Goal: Information Seeking & Learning: Find specific page/section

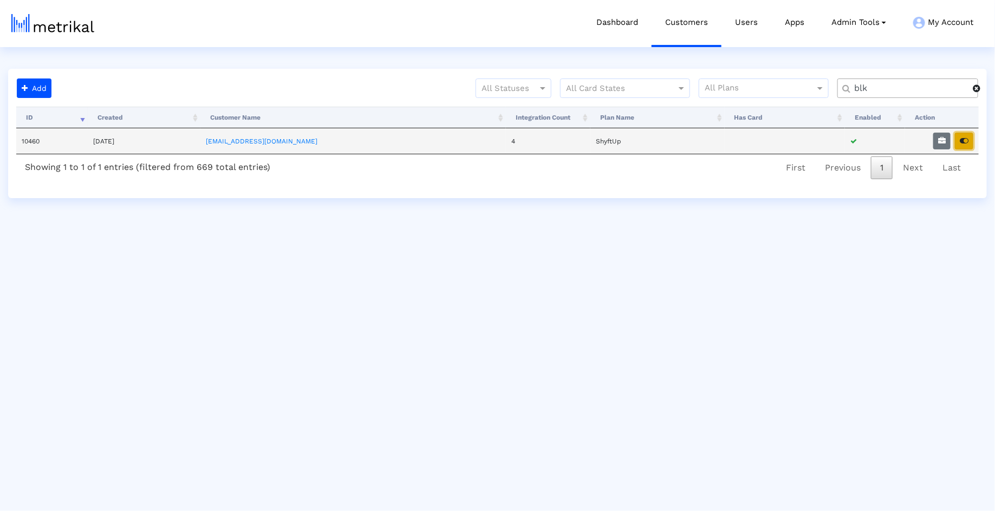
click at [962, 138] on icon "button" at bounding box center [963, 141] width 9 height 8
click at [879, 96] on div "blk" at bounding box center [907, 88] width 141 height 19
click at [879, 87] on input "blk" at bounding box center [909, 88] width 126 height 11
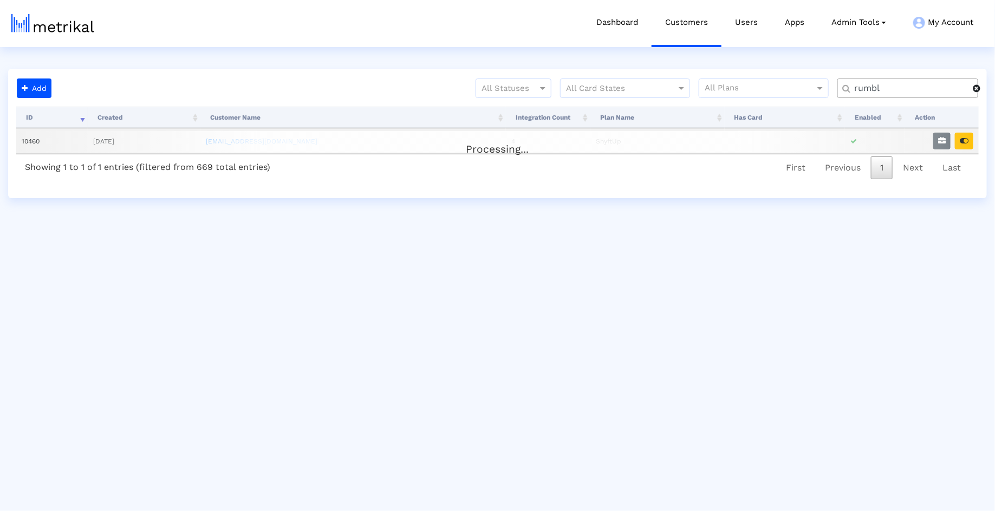
type input "rumbl"
click at [965, 138] on div "Processing..." at bounding box center [497, 142] width 962 height 22
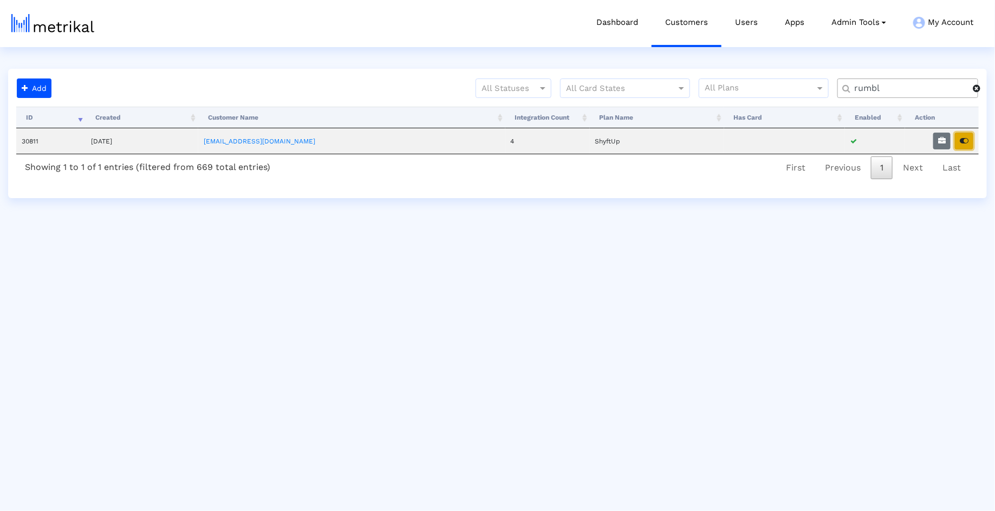
click at [965, 138] on icon "button" at bounding box center [963, 141] width 9 height 8
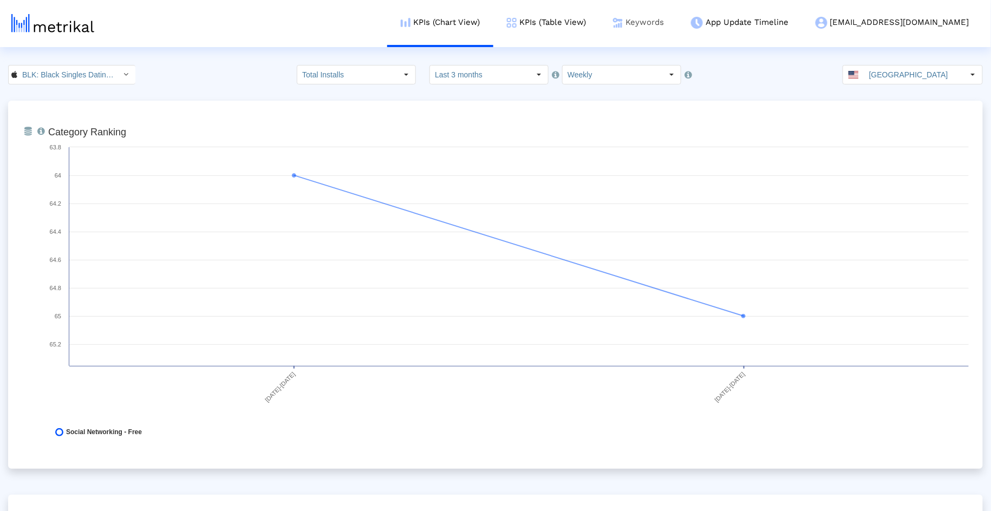
click at [623, 19] on img at bounding box center [618, 23] width 10 height 10
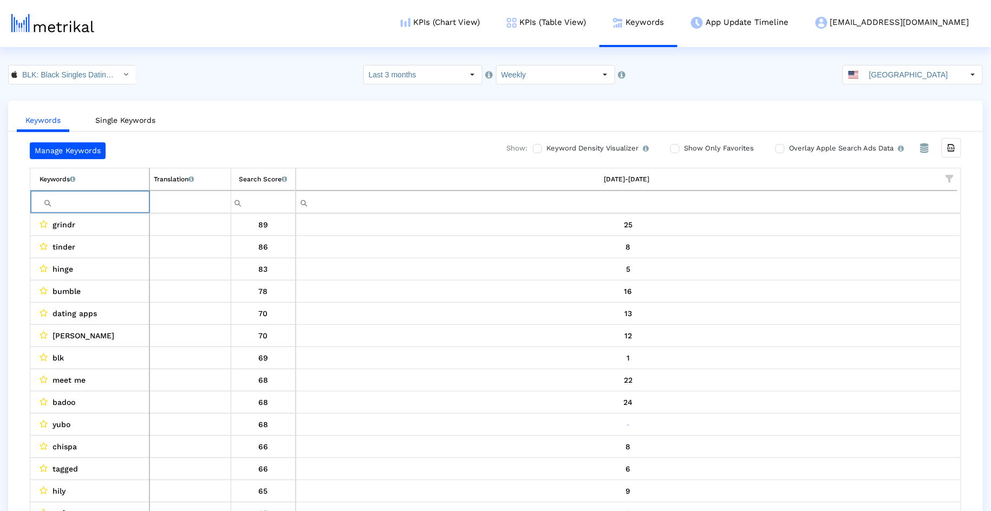
click at [106, 206] on input "Filter cell" at bounding box center [94, 202] width 109 height 18
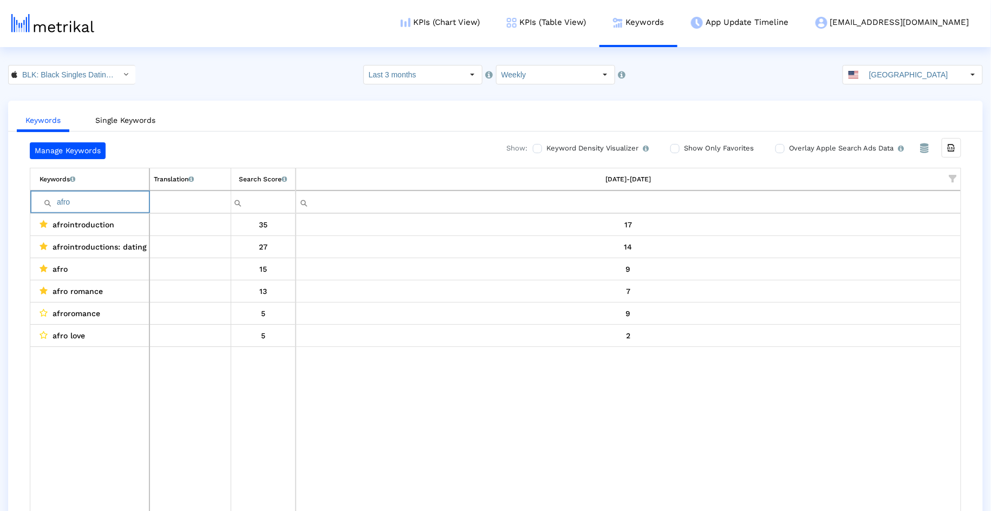
click at [125, 193] on input "afro" at bounding box center [94, 202] width 109 height 18
click at [125, 200] on input "afro" at bounding box center [94, 202] width 109 height 18
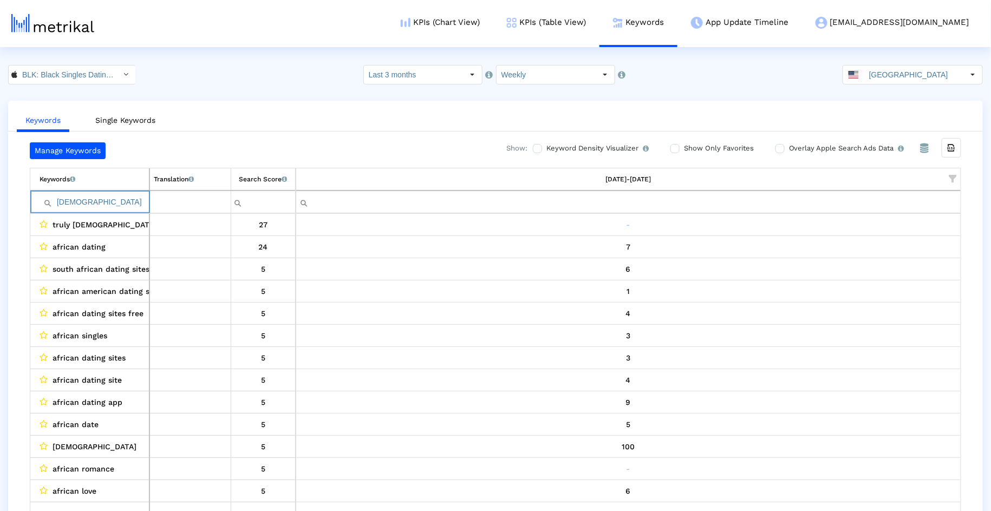
click at [102, 198] on input "african" at bounding box center [94, 202] width 109 height 18
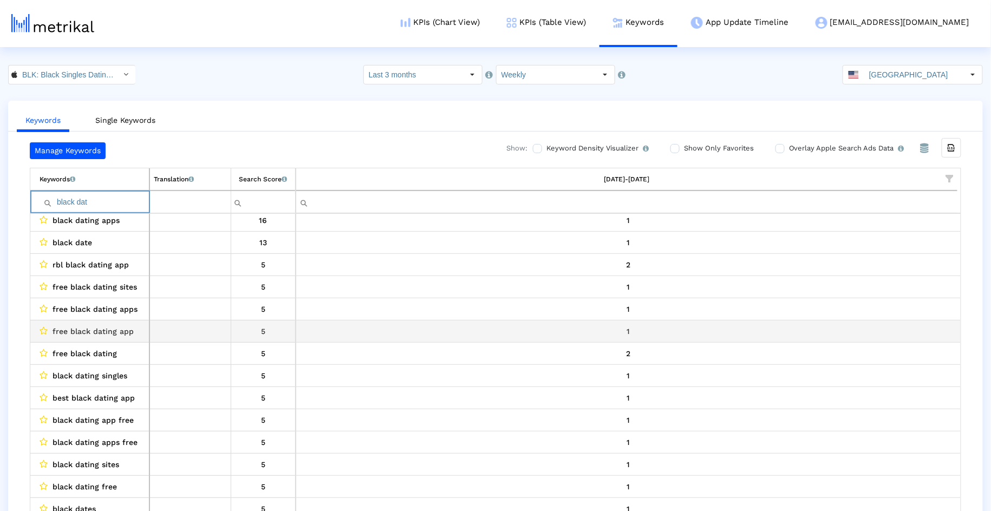
scroll to position [26, 0]
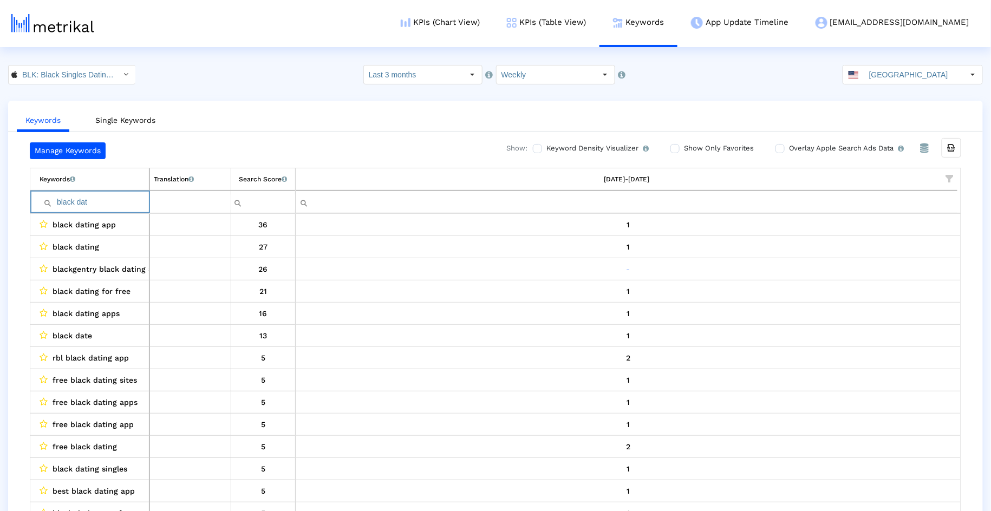
click at [125, 200] on input "black dat" at bounding box center [94, 202] width 109 height 18
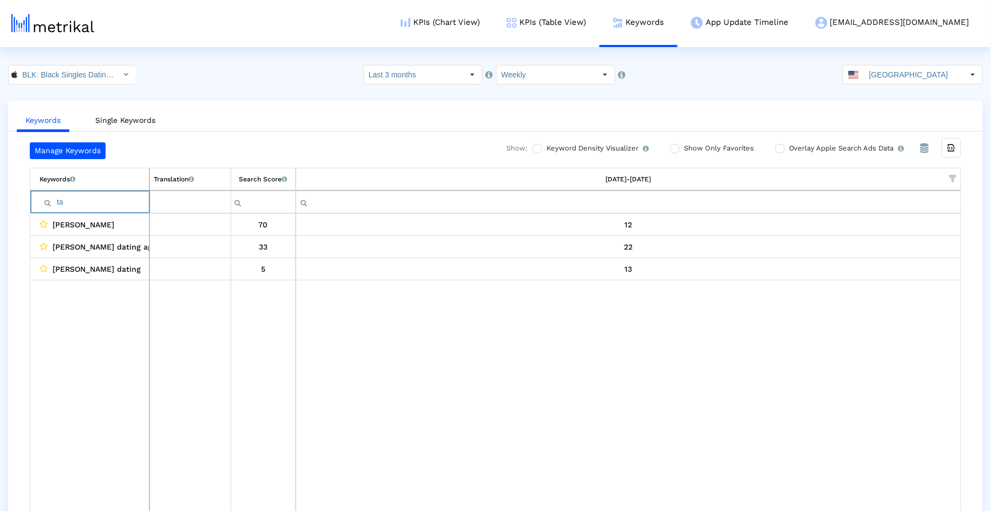
type input "t"
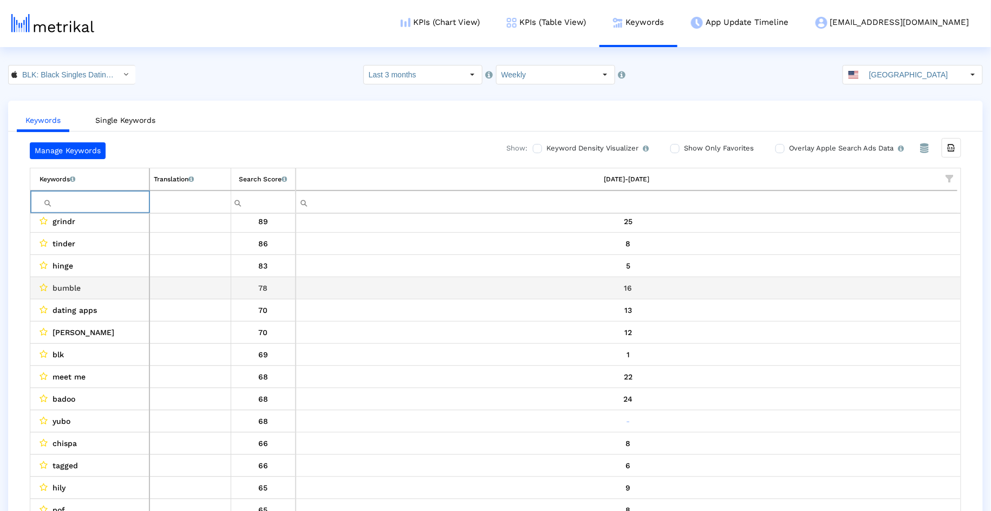
scroll to position [0, 0]
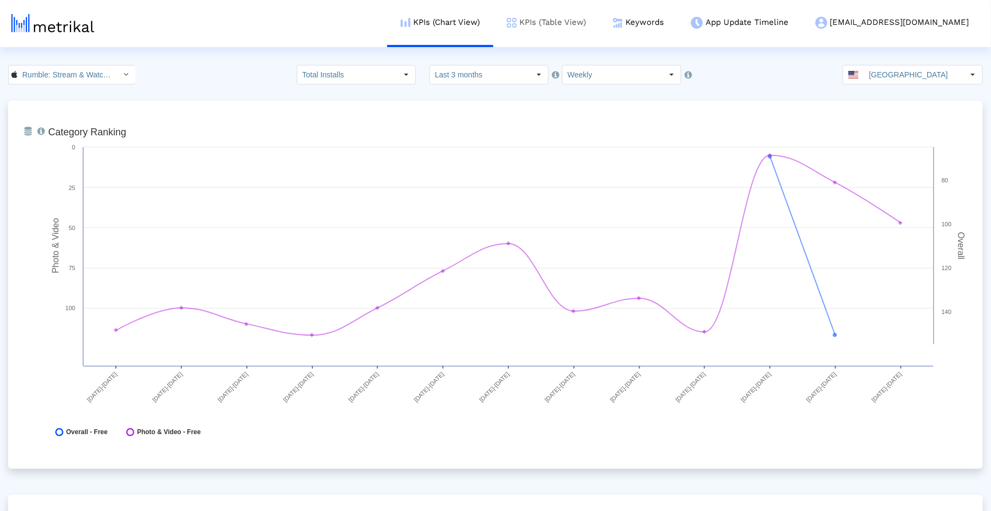
click at [596, 22] on link "KPIs (Table View)" at bounding box center [546, 22] width 106 height 45
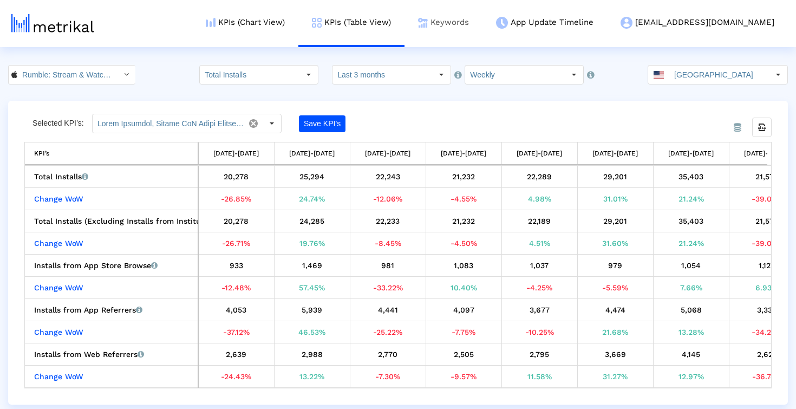
click at [482, 11] on link "Keywords" at bounding box center [443, 22] width 78 height 45
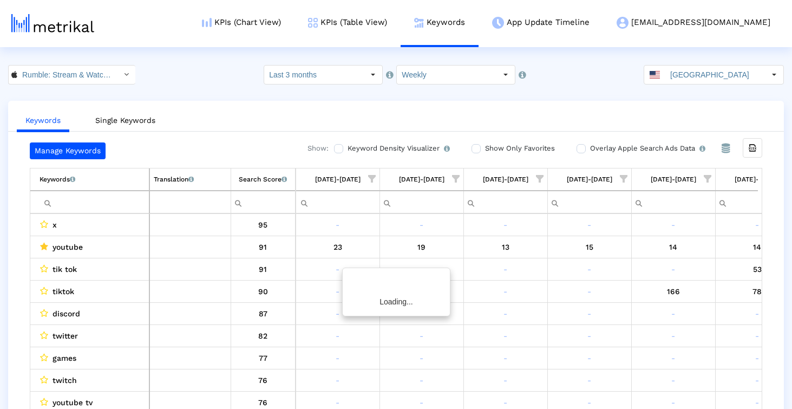
scroll to position [0, 629]
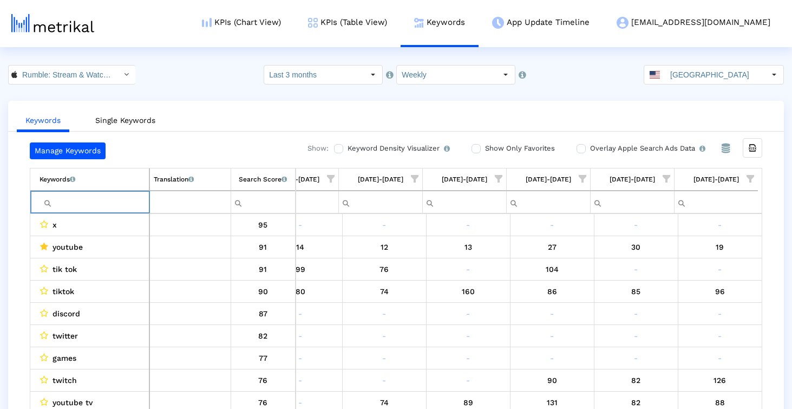
click at [86, 208] on input "Filter cell" at bounding box center [94, 202] width 109 height 18
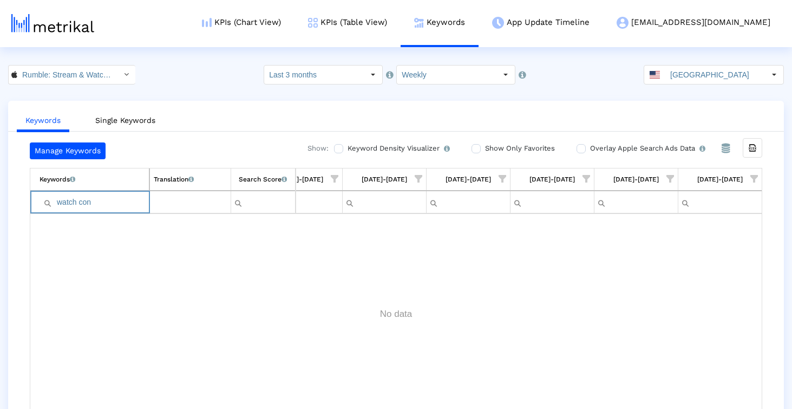
click at [112, 202] on input "watch con" at bounding box center [94, 202] width 109 height 18
type input "watch cot"
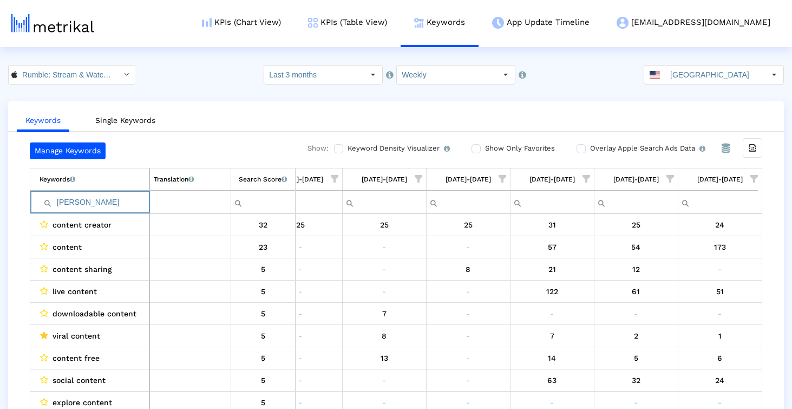
type input "conte"
